Goal: Transaction & Acquisition: Purchase product/service

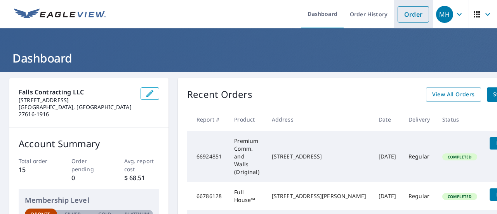
click at [408, 16] on link "Order" at bounding box center [413, 14] width 31 height 16
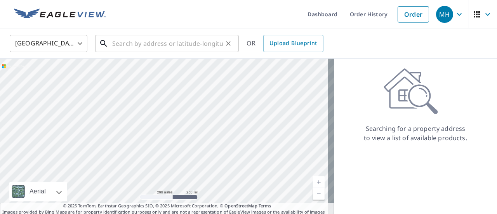
click at [127, 45] on input "text" at bounding box center [167, 44] width 111 height 22
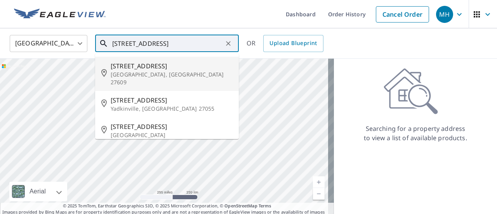
click at [134, 65] on span "[STREET_ADDRESS]" at bounding box center [172, 65] width 122 height 9
type input "[STREET_ADDRESS][PERSON_NAME]"
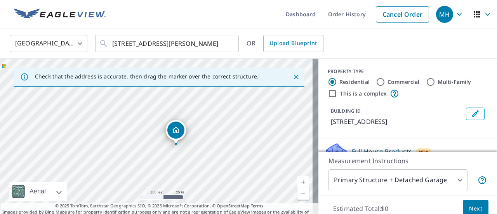
drag, startPoint x: 157, startPoint y: 106, endPoint x: 201, endPoint y: 172, distance: 79.2
click at [201, 172] on div "[STREET_ADDRESS][PERSON_NAME]" at bounding box center [159, 140] width 319 height 163
click at [180, 127] on div "Dropped pin, building 1, Residential property, 332 Westridge Dr Raleigh, NC 276…" at bounding box center [178, 120] width 17 height 17
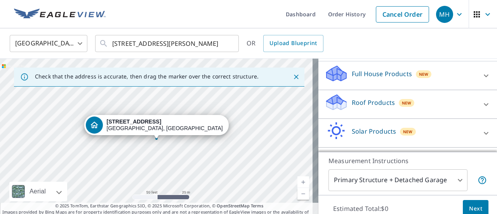
scroll to position [101, 0]
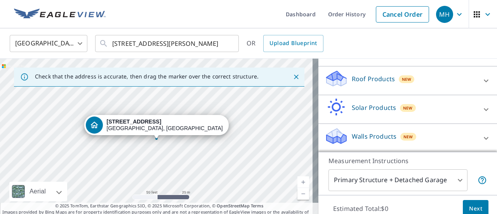
click at [482, 80] on icon at bounding box center [486, 80] width 9 height 9
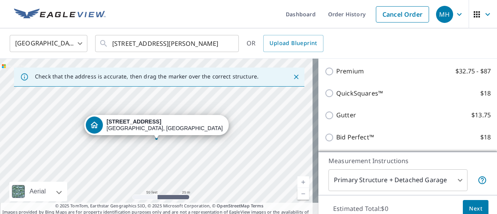
scroll to position [140, 0]
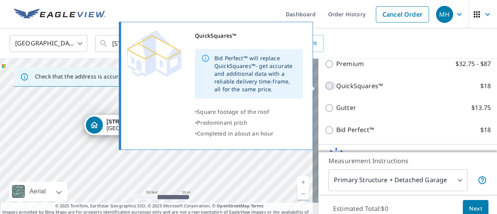
click at [325, 85] on input "QuickSquares™ $18" at bounding box center [331, 85] width 12 height 9
checkbox input "true"
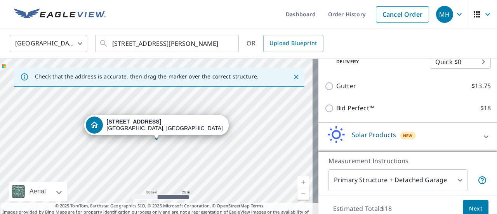
scroll to position [148, 0]
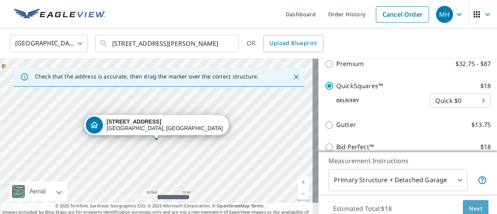
click at [469, 205] on span "Next" at bounding box center [475, 209] width 13 height 10
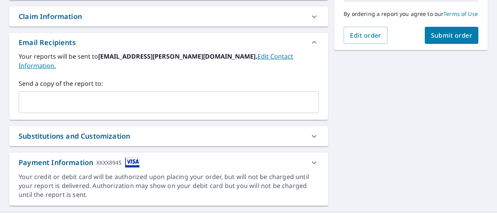
scroll to position [214, 0]
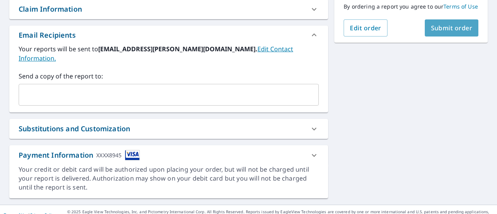
click at [448, 32] on span "Submit order" at bounding box center [452, 28] width 42 height 9
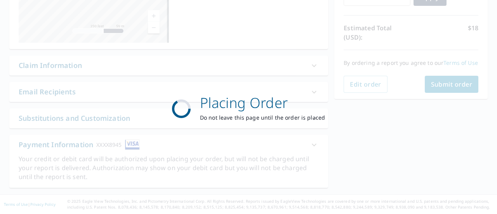
scroll to position [157, 0]
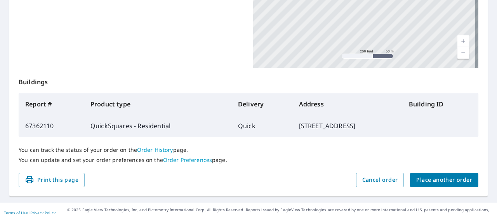
scroll to position [40, 0]
